Goal: Information Seeking & Learning: Learn about a topic

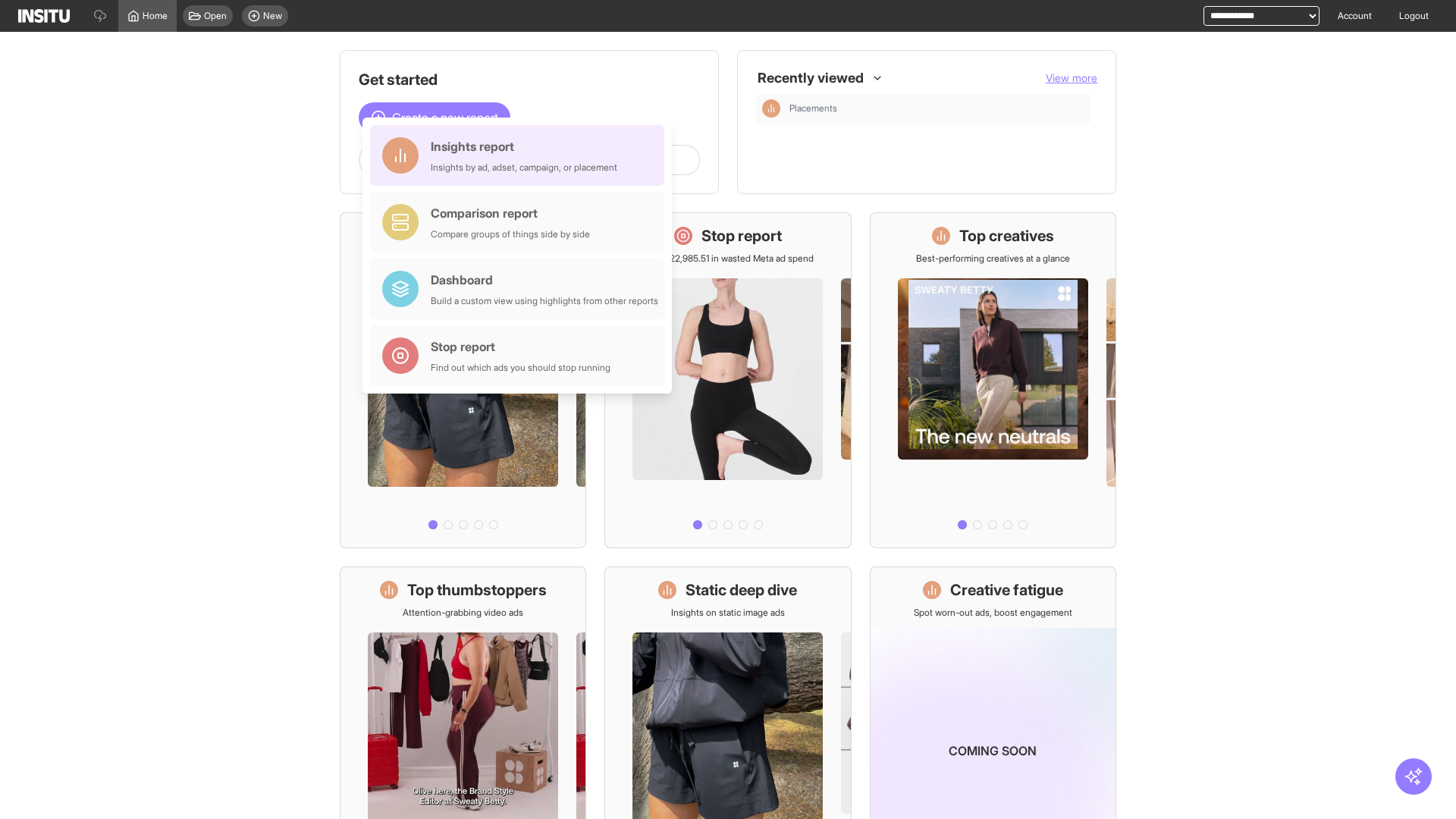
click at [521, 155] on div "Insights report Insights by ad, adset, campaign, or placement" at bounding box center [524, 155] width 187 height 36
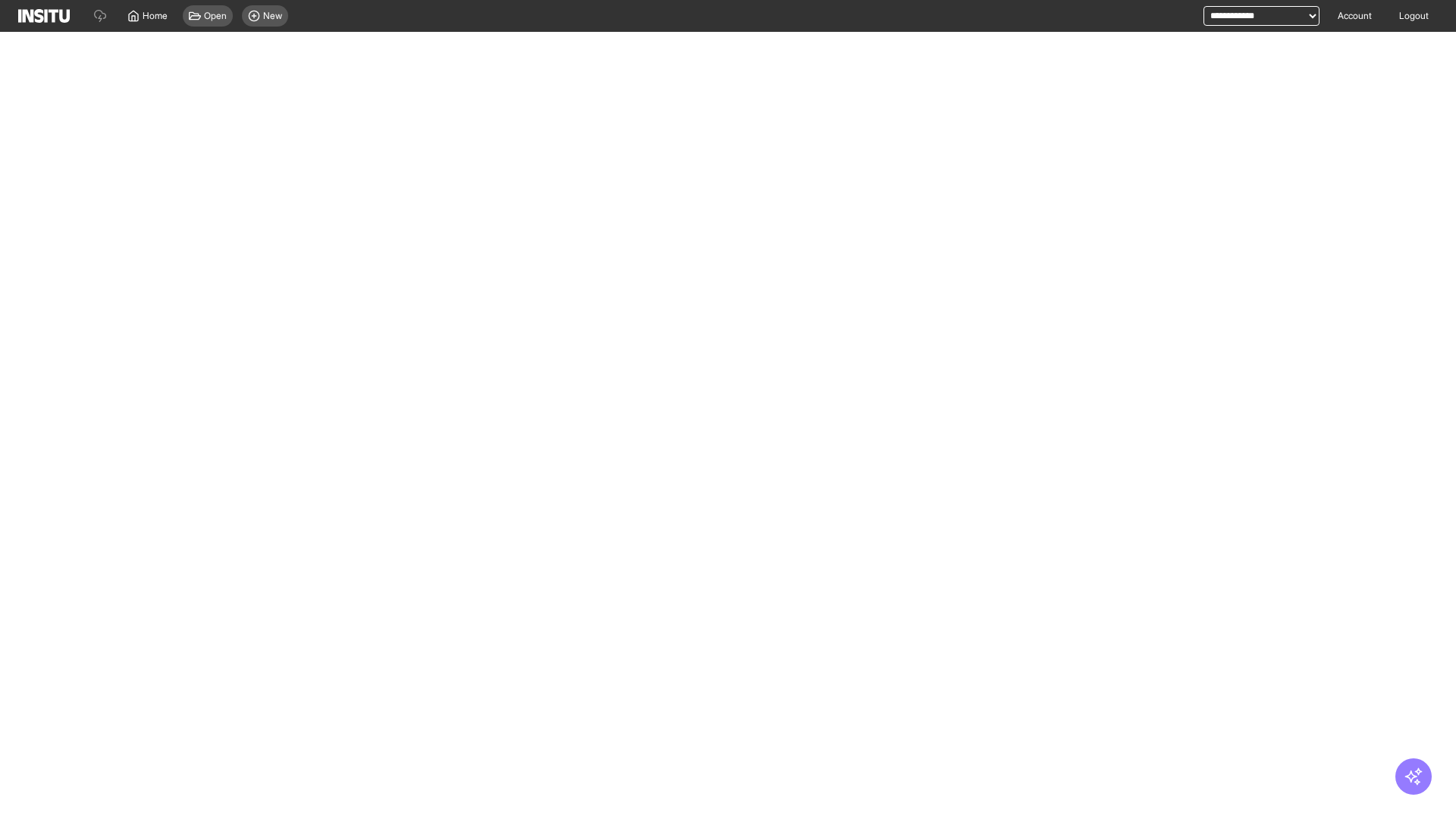
select select "**"
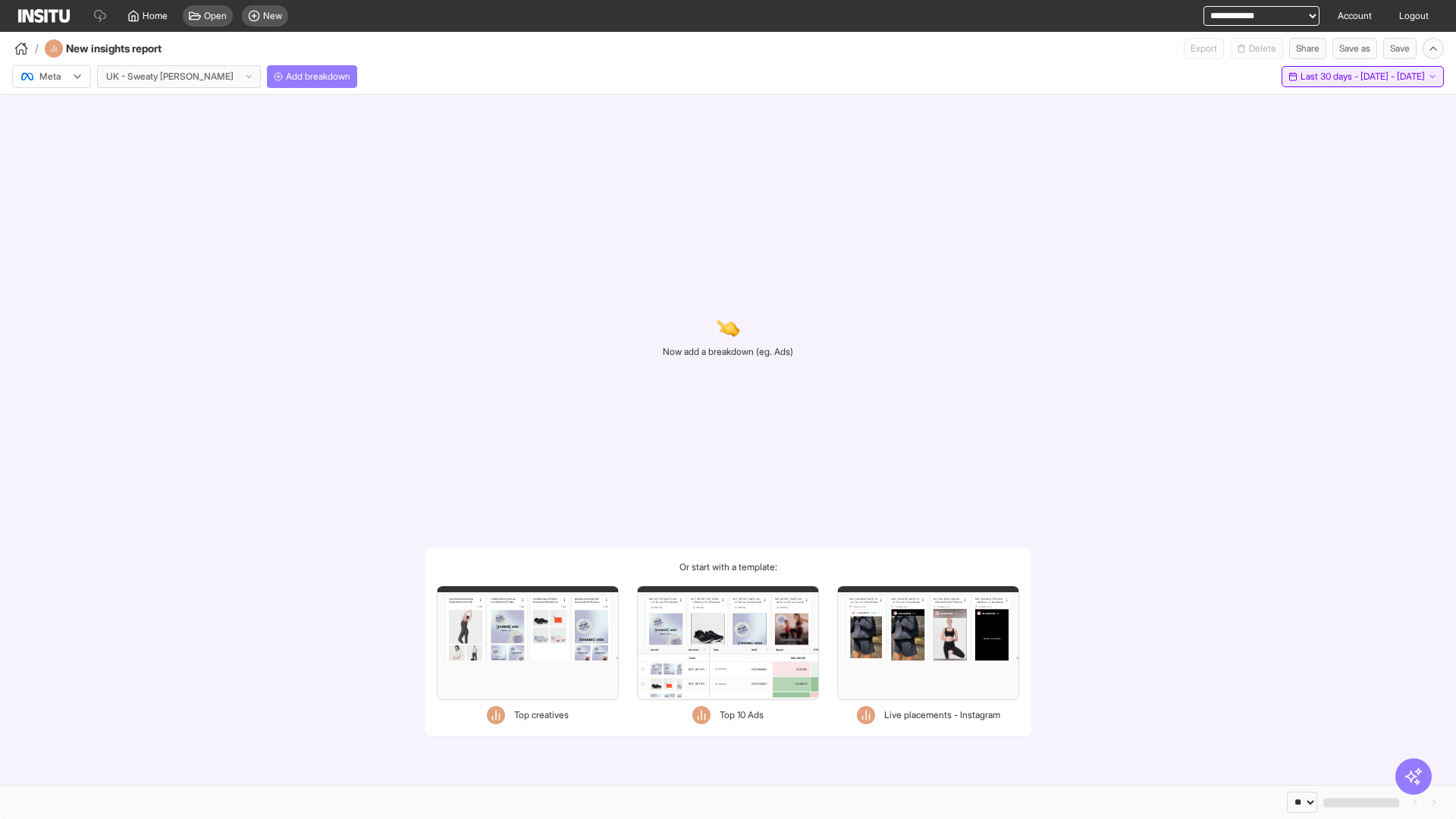
click at [1329, 76] on span "Last 30 days - [DATE] - [DATE]" at bounding box center [1362, 76] width 125 height 12
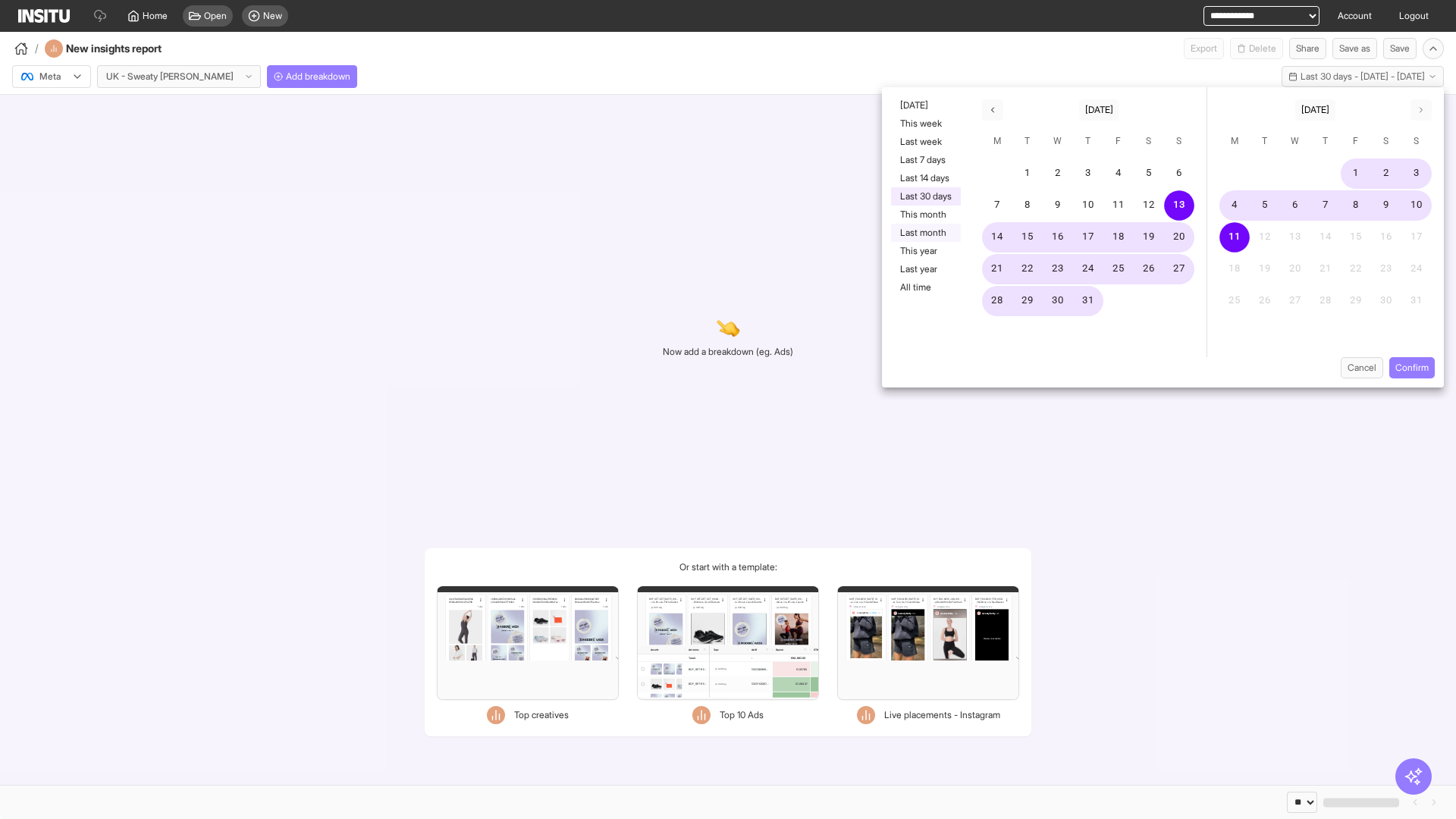
click at [924, 232] on button "Last month" at bounding box center [926, 232] width 70 height 18
